Goal: Find specific page/section: Find specific page/section

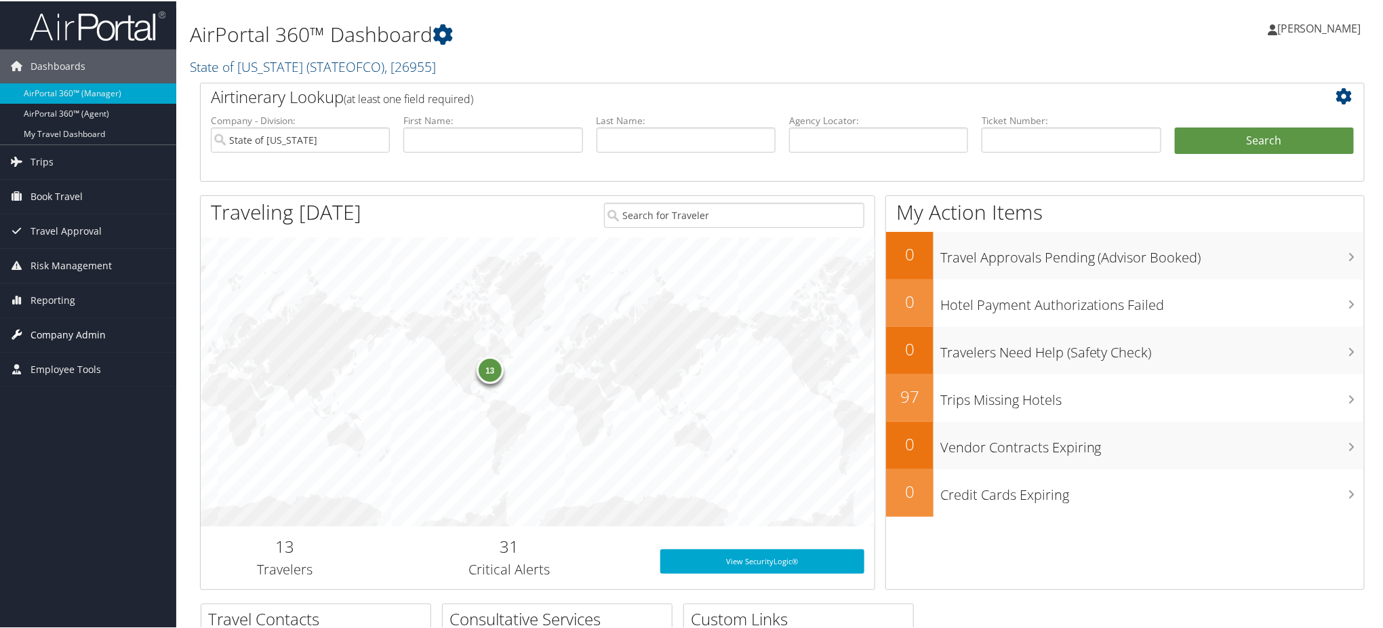
click at [66, 333] on span "Company Admin" at bounding box center [68, 334] width 75 height 34
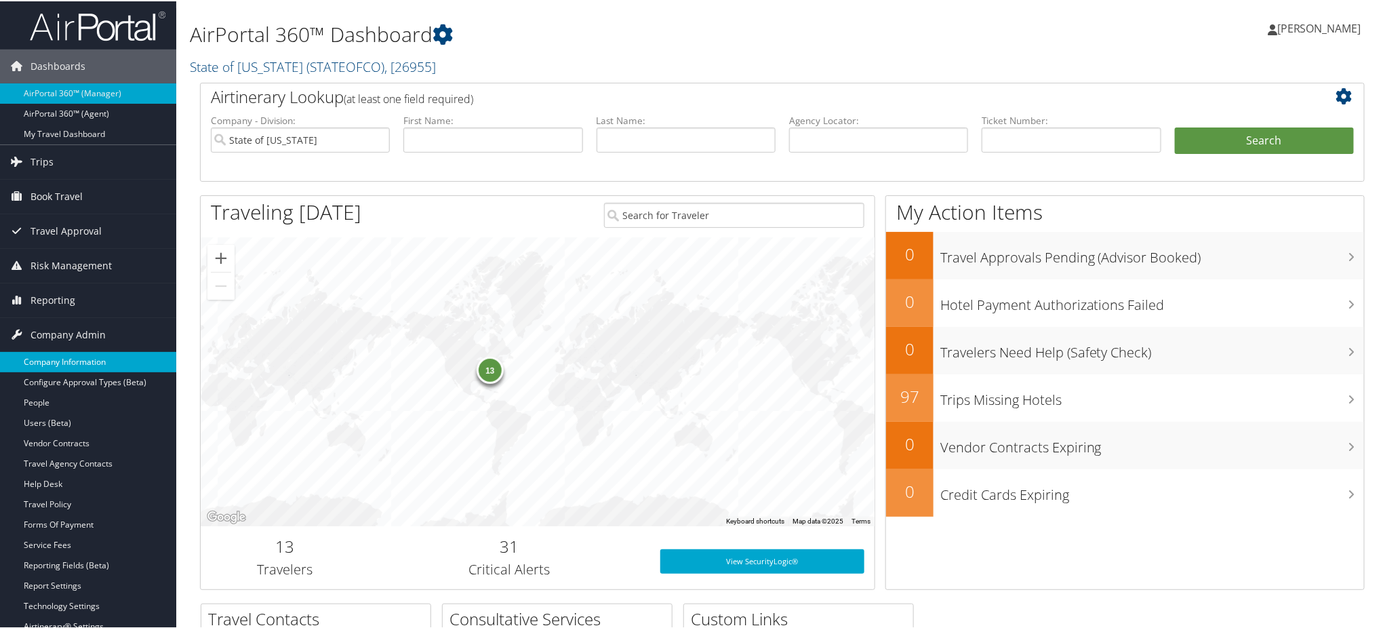
click at [76, 359] on link "Company Information" at bounding box center [88, 360] width 176 height 20
